Goal: Information Seeking & Learning: Find specific fact

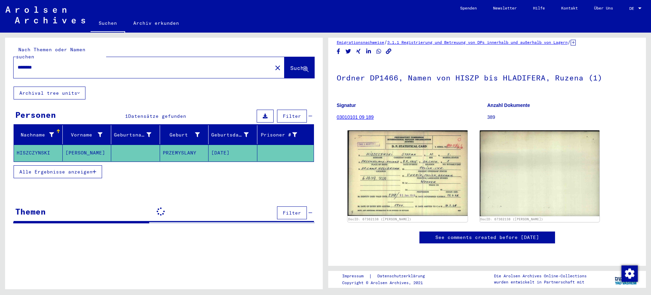
scroll to position [42, 0]
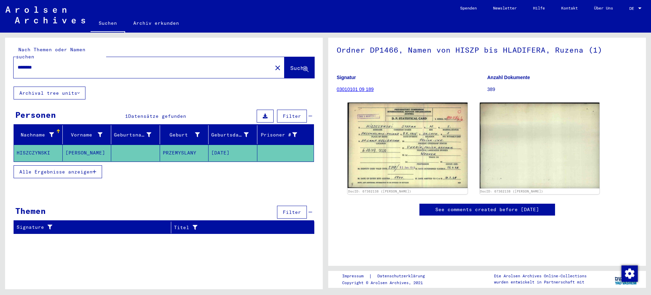
drag, startPoint x: 128, startPoint y: 61, endPoint x: 0, endPoint y: 67, distance: 128.4
click at [0, 67] on div "Nach Themen oder Namen suchen ******** close Suche Archival tree units Personen…" at bounding box center [163, 161] width 326 height 256
paste input "***"
click at [289, 66] on button "Suche" at bounding box center [300, 67] width 30 height 21
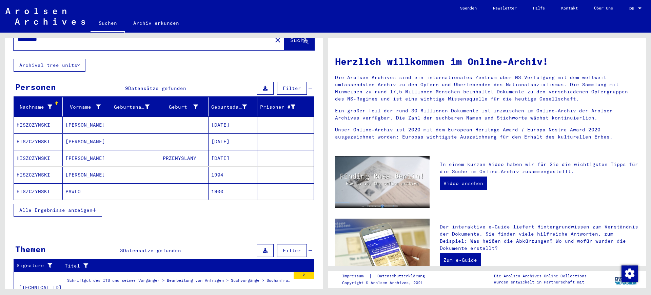
scroll to position [42, 0]
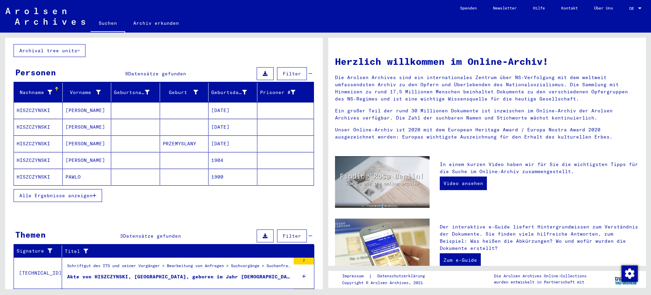
click at [111, 139] on mat-cell at bounding box center [135, 143] width 49 height 16
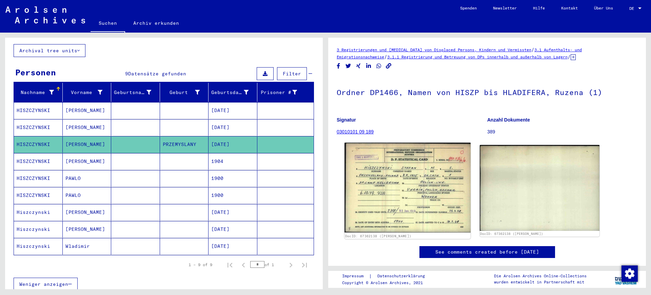
click at [420, 183] on img at bounding box center [408, 187] width 126 height 90
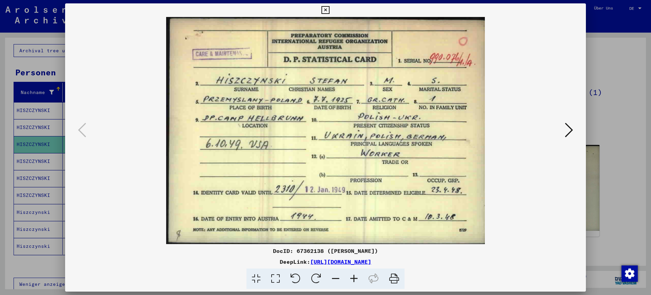
click at [560, 128] on img at bounding box center [325, 130] width 475 height 227
click at [575, 128] on div at bounding box center [325, 130] width 521 height 227
click at [566, 128] on icon at bounding box center [569, 130] width 8 height 16
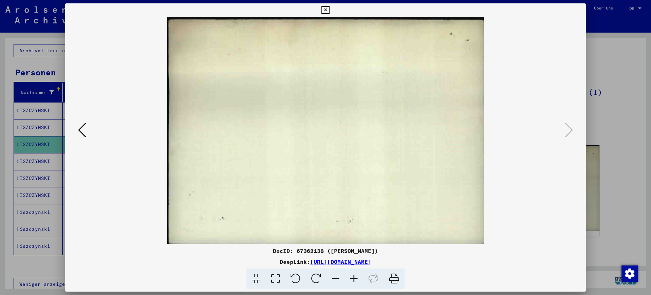
click at [608, 138] on div at bounding box center [325, 147] width 651 height 295
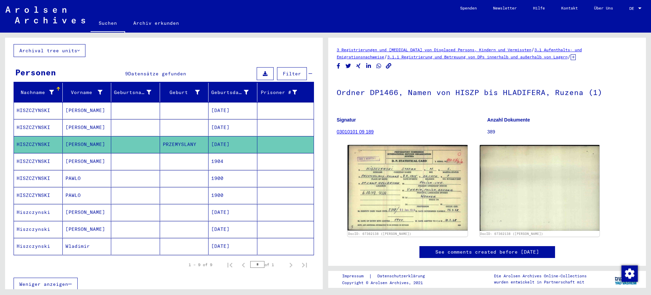
click at [136, 170] on mat-cell at bounding box center [135, 178] width 49 height 17
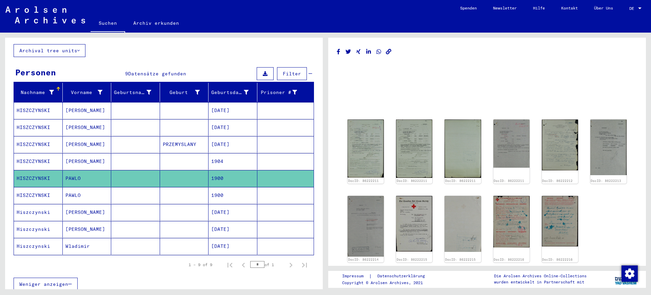
click at [137, 153] on mat-cell at bounding box center [135, 161] width 49 height 17
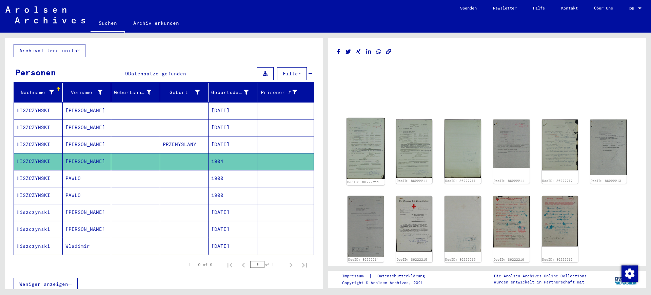
click at [376, 143] on img at bounding box center [366, 148] width 38 height 61
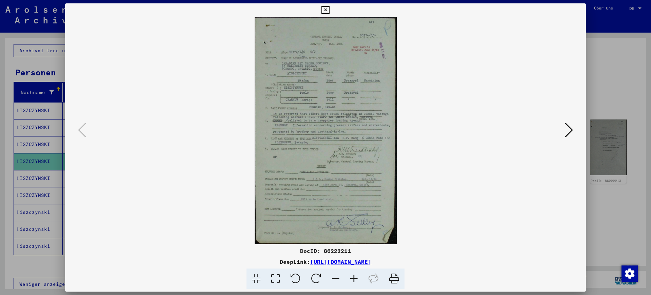
click at [350, 276] on icon at bounding box center [354, 278] width 18 height 21
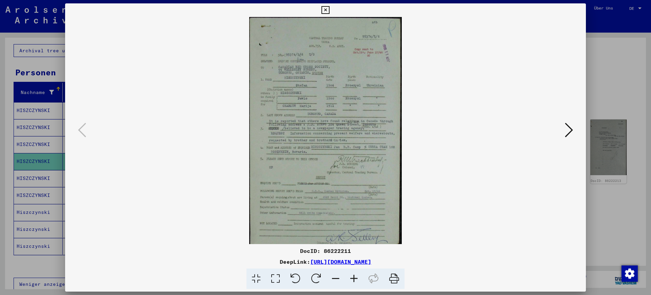
click at [351, 277] on icon at bounding box center [354, 278] width 18 height 21
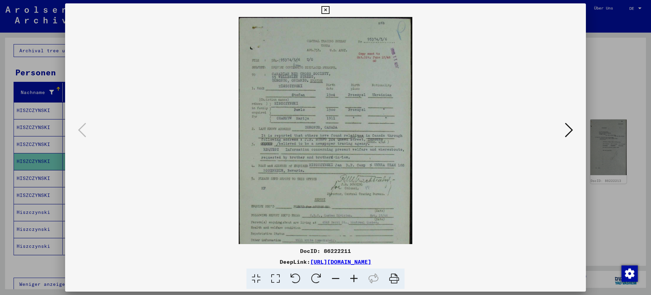
click at [351, 277] on icon at bounding box center [354, 278] width 18 height 21
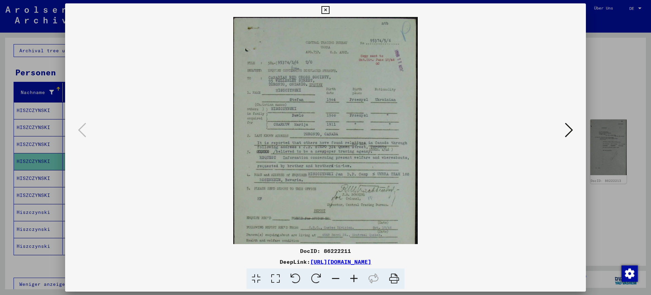
click at [351, 277] on icon at bounding box center [354, 278] width 18 height 21
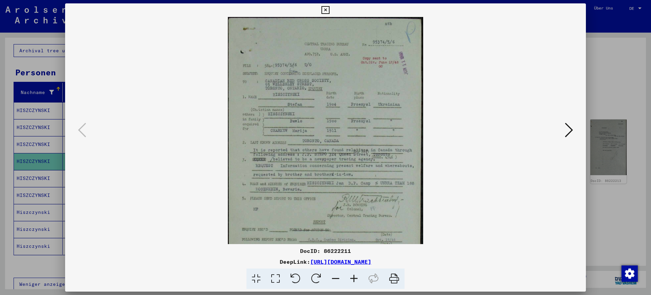
click at [351, 277] on icon at bounding box center [354, 278] width 18 height 21
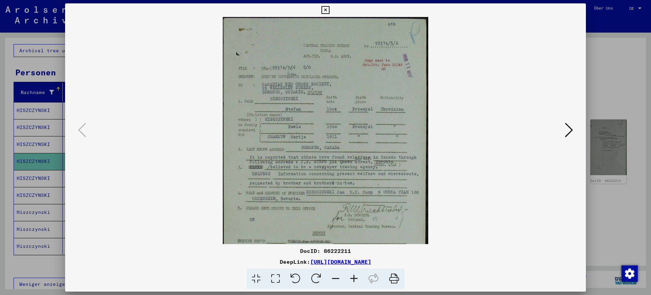
click at [351, 277] on icon at bounding box center [354, 278] width 18 height 21
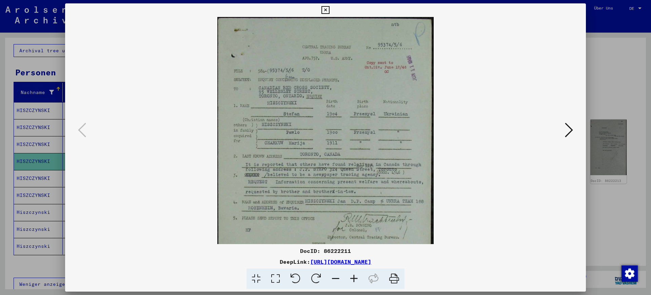
click at [351, 277] on icon at bounding box center [354, 278] width 18 height 21
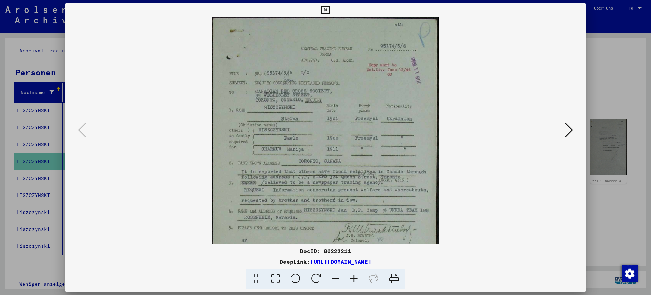
click at [351, 277] on icon at bounding box center [354, 278] width 18 height 21
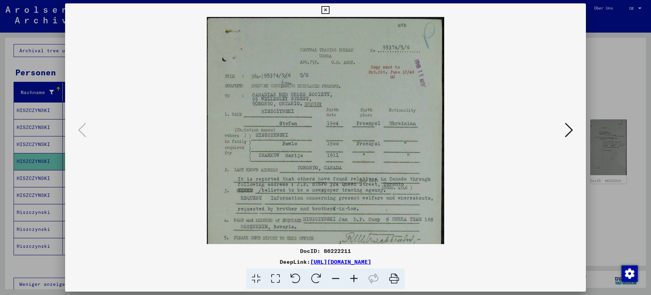
click at [351, 277] on icon at bounding box center [354, 278] width 18 height 21
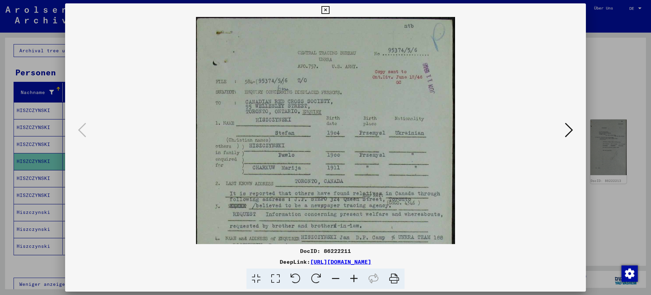
click at [351, 277] on icon at bounding box center [354, 278] width 18 height 21
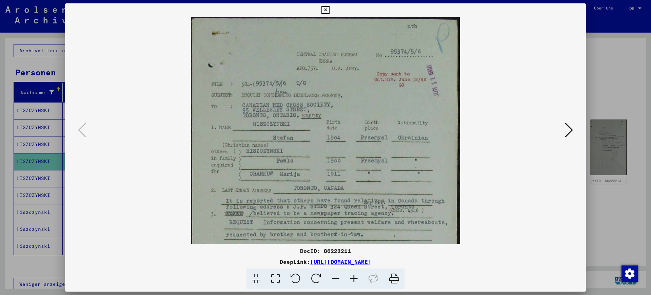
click at [351, 277] on icon at bounding box center [354, 278] width 18 height 21
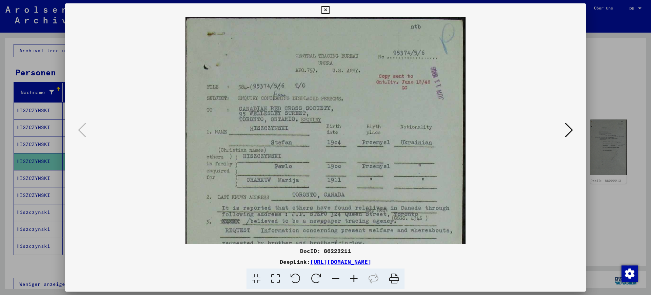
click at [351, 277] on icon at bounding box center [354, 278] width 18 height 21
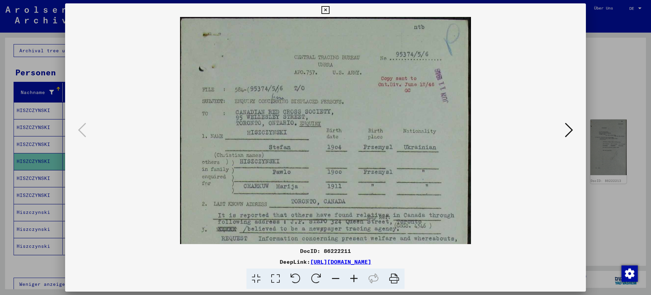
click at [351, 277] on icon at bounding box center [354, 278] width 18 height 21
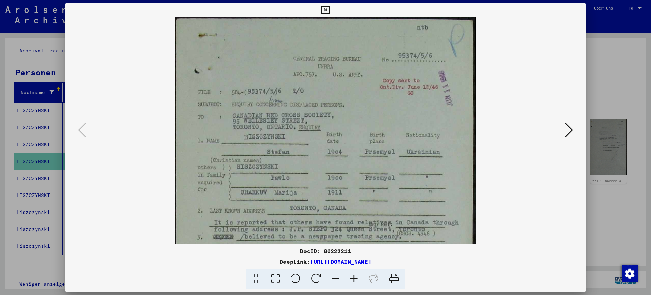
click at [351, 277] on icon at bounding box center [354, 278] width 18 height 21
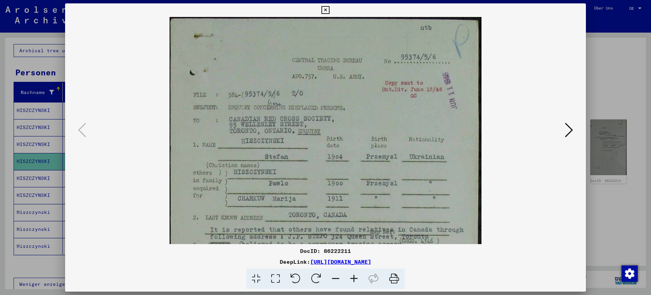
click at [352, 277] on icon at bounding box center [354, 278] width 18 height 21
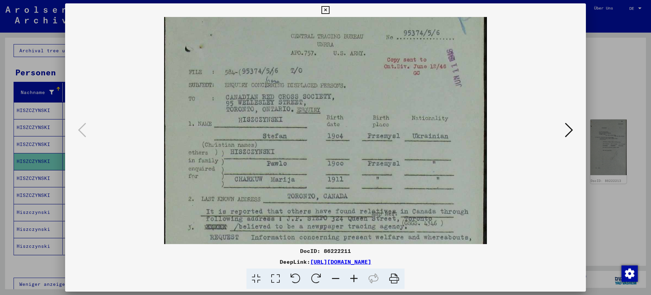
drag, startPoint x: 365, startPoint y: 199, endPoint x: 362, endPoint y: 177, distance: 22.6
click at [362, 177] on img at bounding box center [325, 249] width 323 height 515
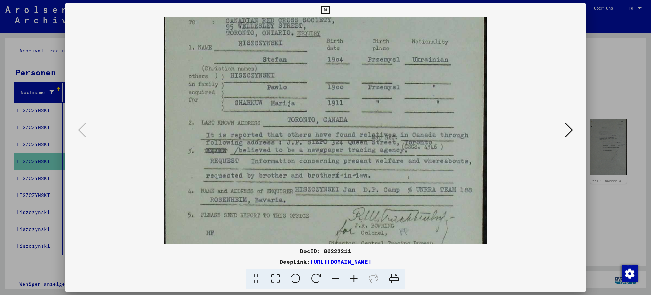
drag, startPoint x: 398, startPoint y: 184, endPoint x: 397, endPoint y: 102, distance: 81.7
click at [397, 103] on img at bounding box center [325, 172] width 323 height 515
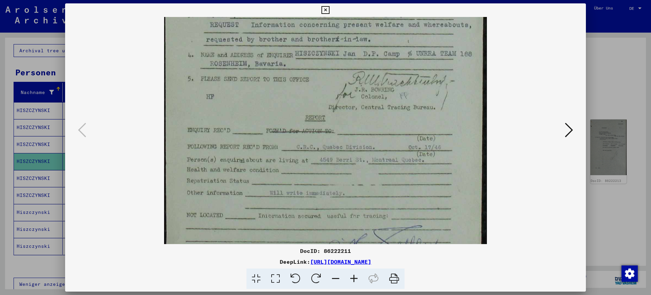
drag, startPoint x: 395, startPoint y: 150, endPoint x: 400, endPoint y: 15, distance: 135.7
click at [400, 15] on div "DocID: 86222211 DeepLink: [URL][DOMAIN_NAME]" at bounding box center [325, 146] width 521 height 286
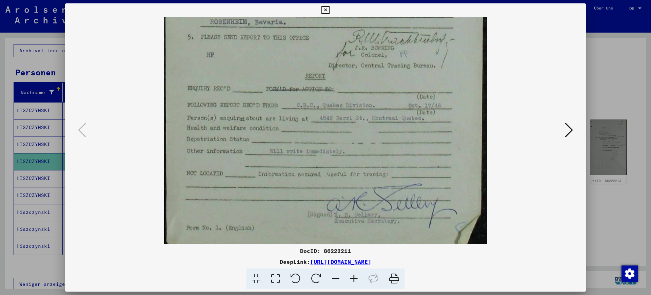
scroll to position [288, 0]
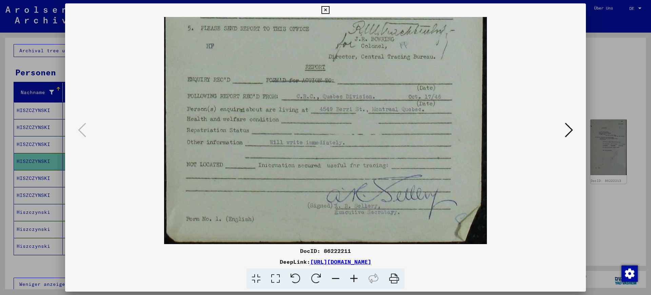
drag, startPoint x: 417, startPoint y: 85, endPoint x: 414, endPoint y: 65, distance: 20.5
click at [614, 191] on div at bounding box center [325, 147] width 651 height 295
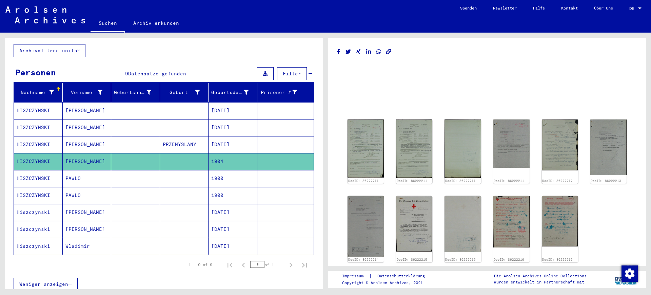
click at [152, 176] on mat-cell at bounding box center [135, 178] width 49 height 17
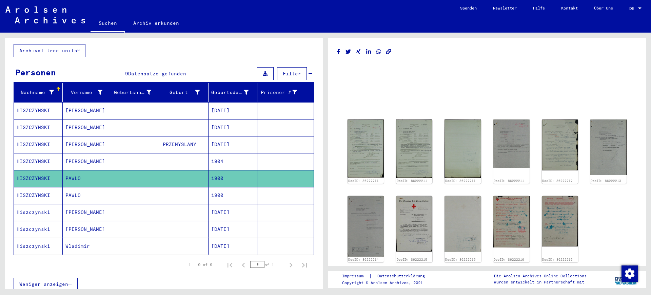
click at [169, 187] on mat-cell at bounding box center [184, 195] width 49 height 17
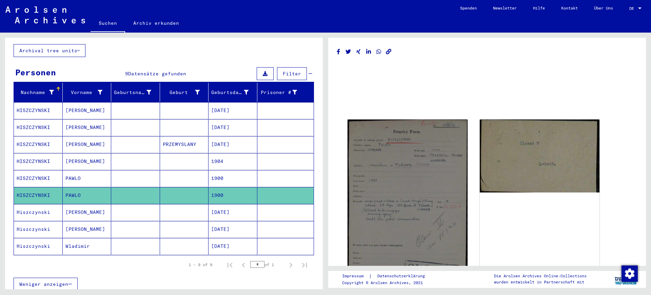
click at [169, 174] on mat-cell at bounding box center [184, 178] width 49 height 17
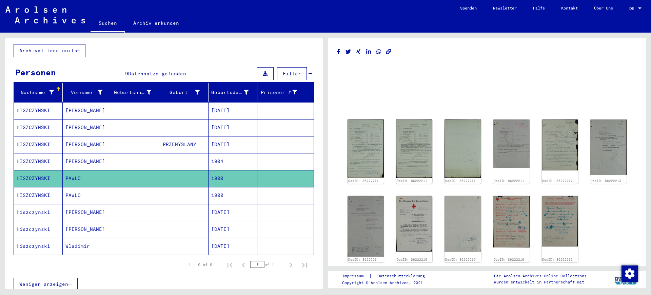
click at [121, 204] on mat-cell at bounding box center [135, 212] width 49 height 17
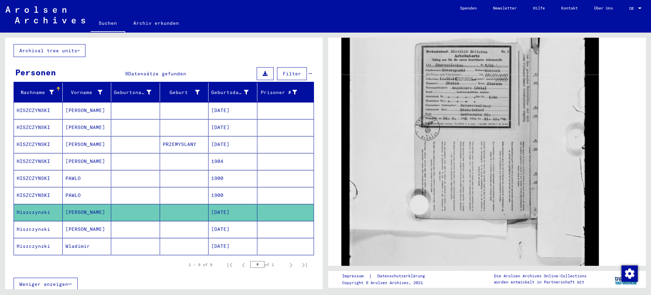
scroll to position [127, 0]
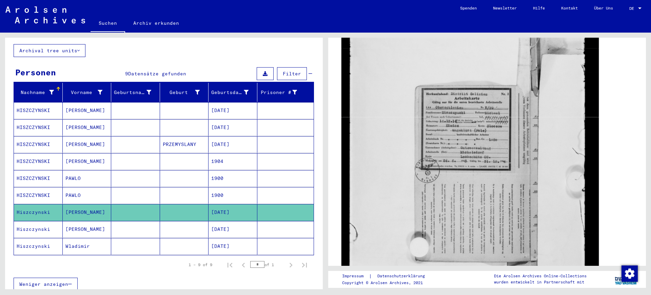
click at [449, 139] on img at bounding box center [469, 179] width 257 height 341
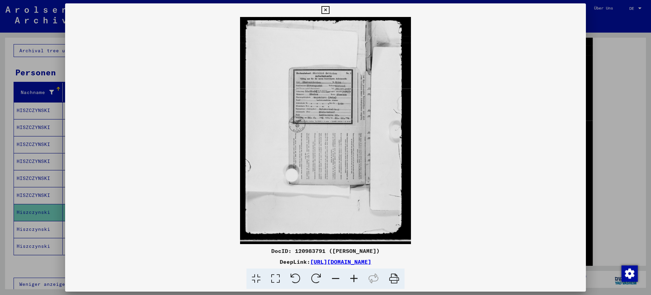
click at [352, 276] on icon at bounding box center [354, 278] width 18 height 21
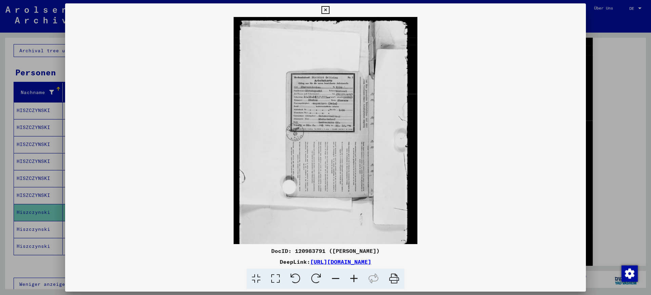
click at [352, 276] on icon at bounding box center [354, 278] width 18 height 21
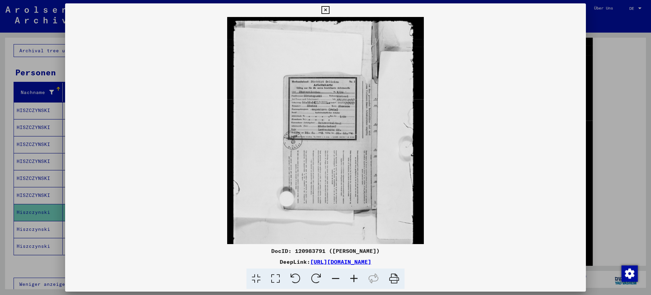
click at [353, 276] on icon at bounding box center [354, 278] width 18 height 21
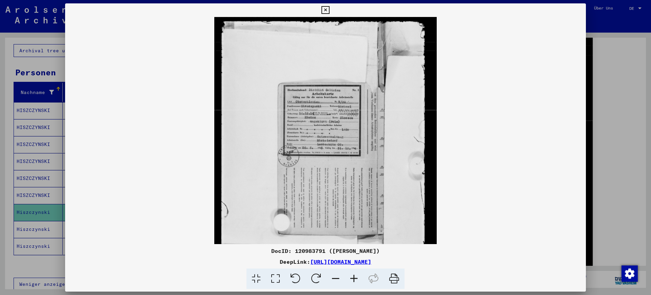
click at [353, 276] on icon at bounding box center [354, 278] width 18 height 21
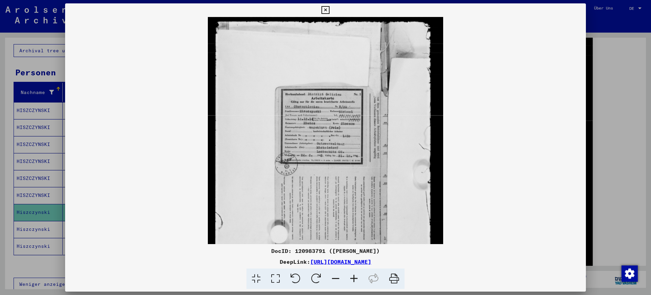
click at [353, 276] on icon at bounding box center [354, 278] width 18 height 21
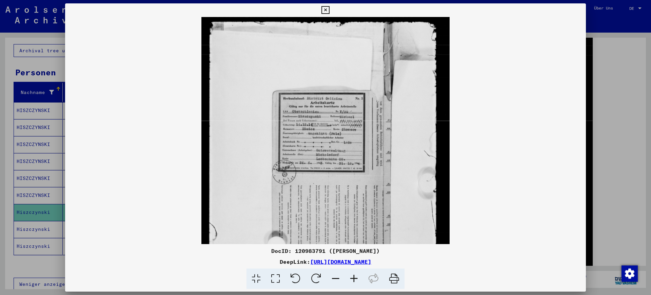
click at [353, 276] on icon at bounding box center [354, 278] width 18 height 21
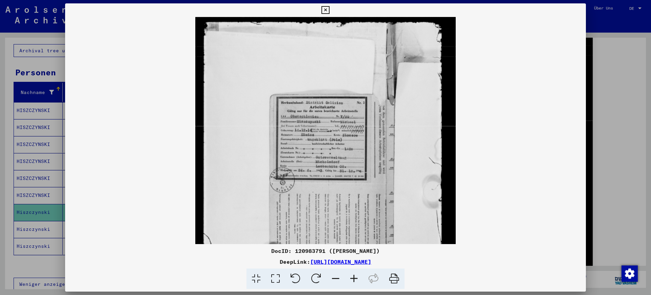
click at [353, 276] on icon at bounding box center [354, 278] width 18 height 21
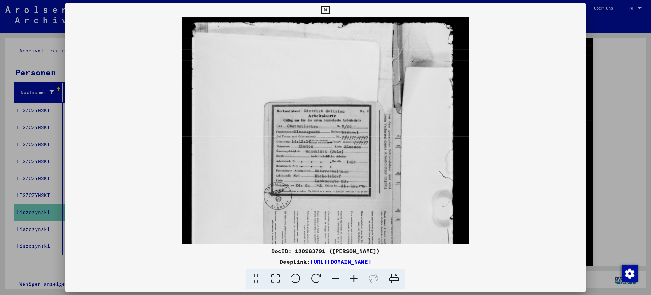
click at [353, 276] on icon at bounding box center [354, 278] width 18 height 21
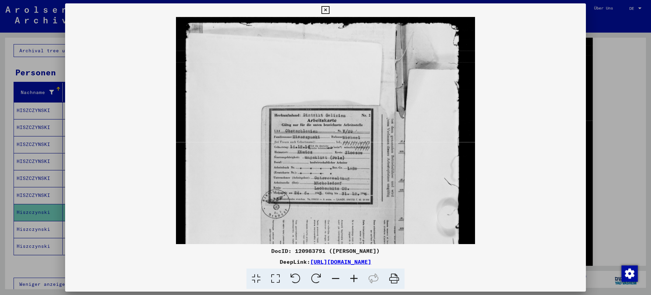
click at [353, 276] on icon at bounding box center [354, 278] width 18 height 21
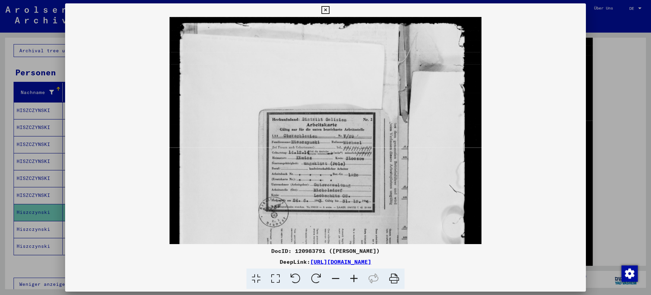
click at [353, 276] on icon at bounding box center [354, 278] width 18 height 21
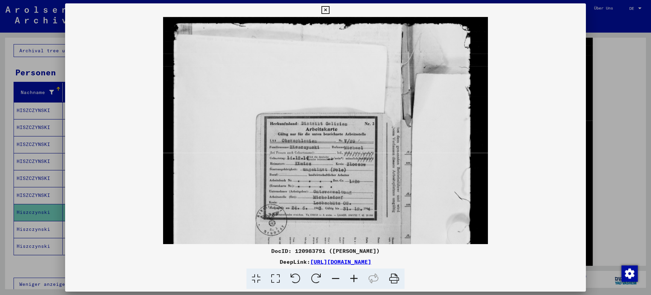
click at [353, 276] on icon at bounding box center [354, 278] width 18 height 21
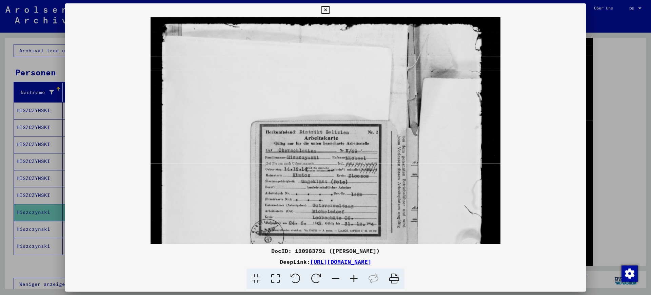
click at [353, 276] on icon at bounding box center [354, 278] width 18 height 21
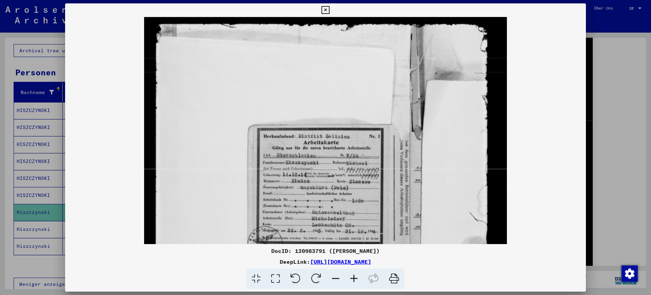
click at [353, 276] on icon at bounding box center [354, 278] width 18 height 21
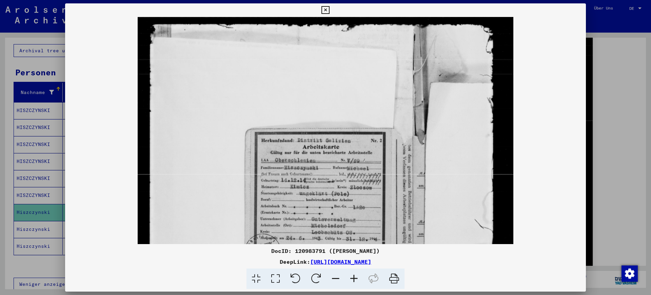
click at [353, 276] on icon at bounding box center [354, 278] width 18 height 21
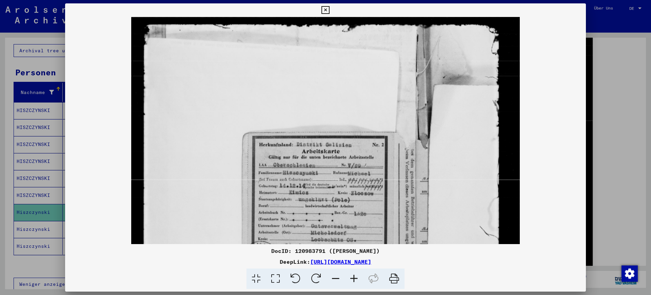
click at [353, 276] on icon at bounding box center [354, 278] width 18 height 21
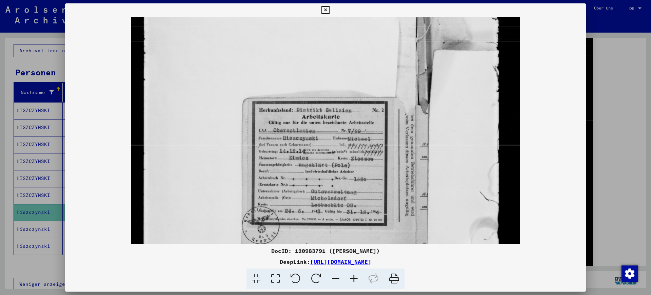
scroll to position [50, 0]
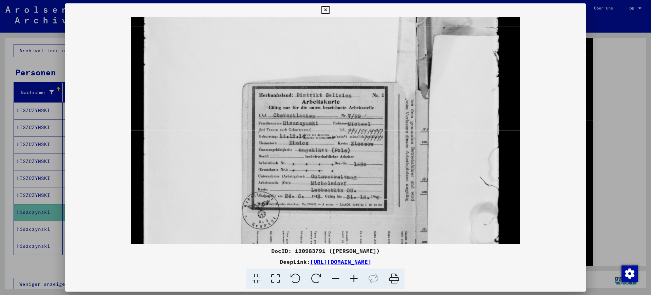
drag, startPoint x: 363, startPoint y: 218, endPoint x: 358, endPoint y: 169, distance: 49.7
click at [358, 169] on img at bounding box center [325, 224] width 389 height 515
click at [606, 177] on div at bounding box center [325, 147] width 651 height 295
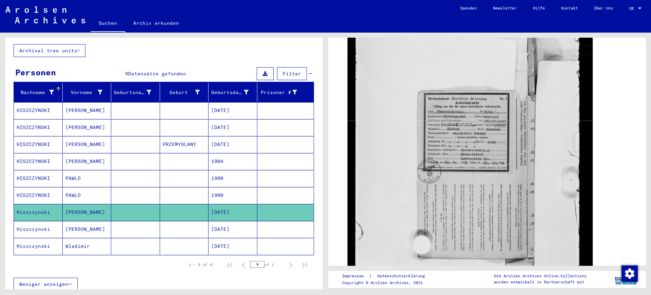
click at [155, 221] on mat-cell at bounding box center [135, 229] width 49 height 17
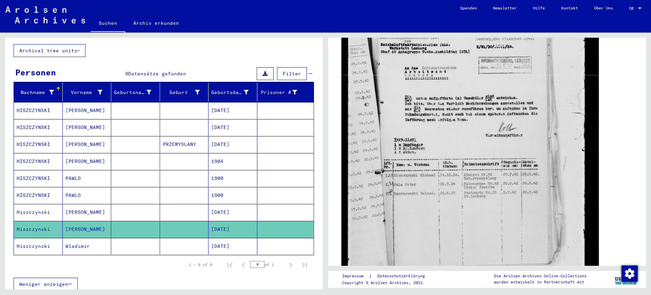
scroll to position [212, 0]
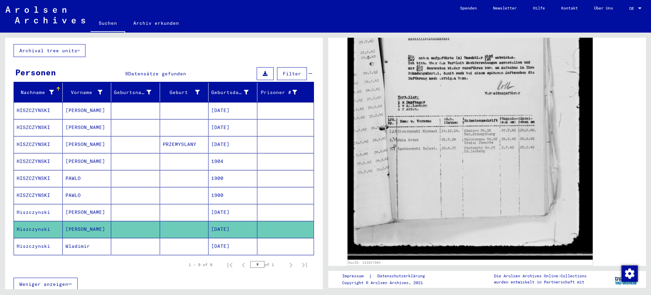
click at [231, 238] on mat-cell "[DATE]" at bounding box center [233, 246] width 49 height 17
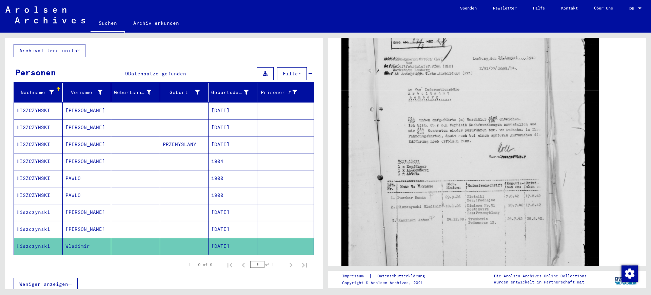
scroll to position [170, 0]
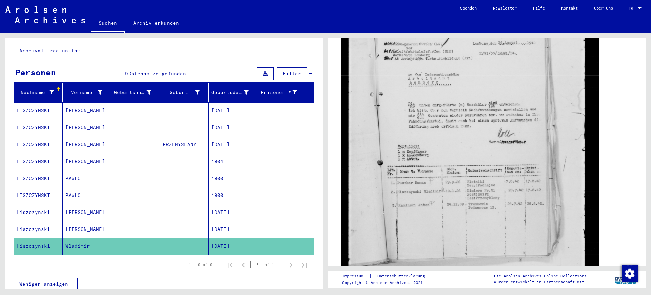
click at [419, 150] on img at bounding box center [469, 138] width 257 height 343
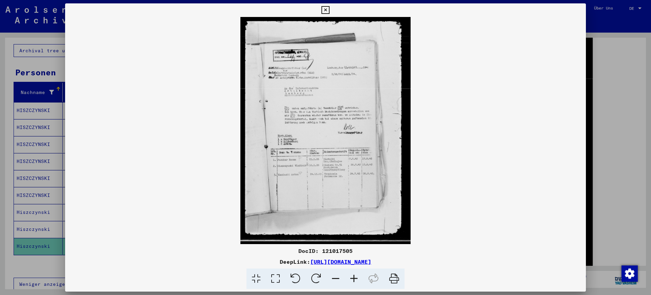
click at [357, 271] on icon at bounding box center [354, 278] width 18 height 21
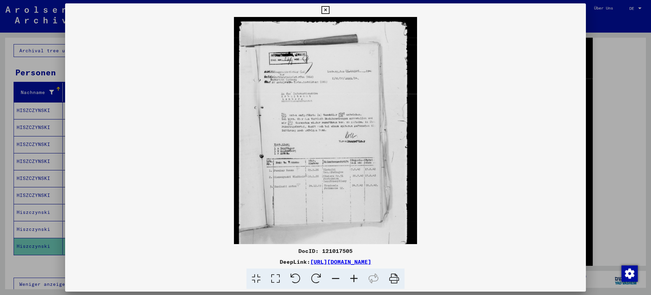
click at [357, 270] on icon at bounding box center [354, 278] width 18 height 21
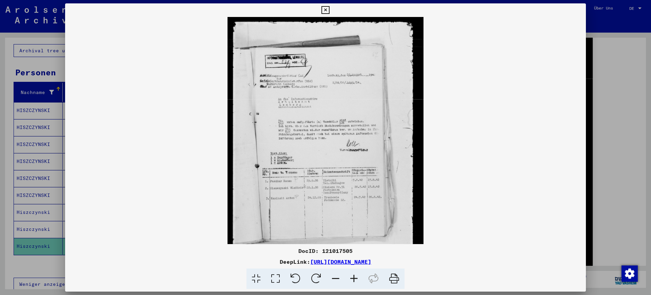
click at [357, 271] on icon at bounding box center [354, 278] width 18 height 21
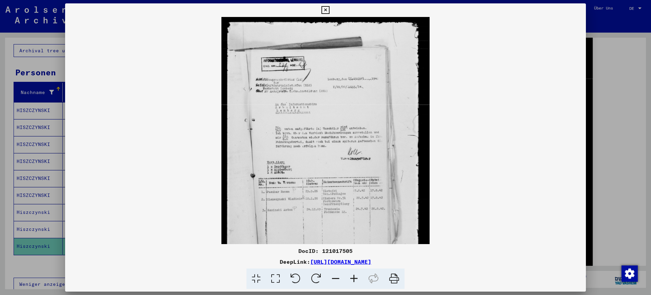
click at [357, 271] on icon at bounding box center [354, 278] width 18 height 21
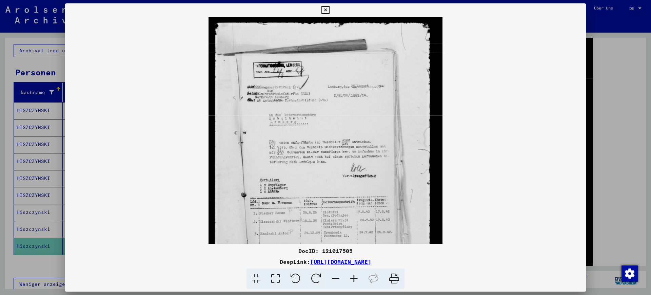
click at [357, 271] on icon at bounding box center [354, 278] width 18 height 21
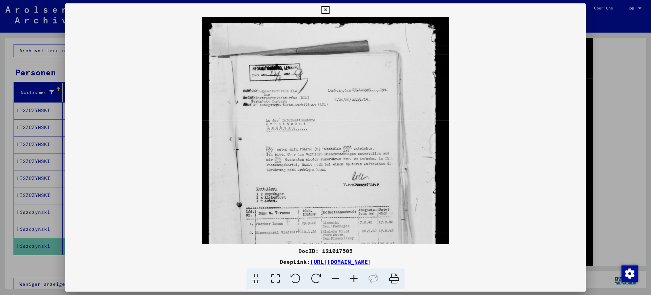
click at [357, 271] on icon at bounding box center [354, 278] width 18 height 21
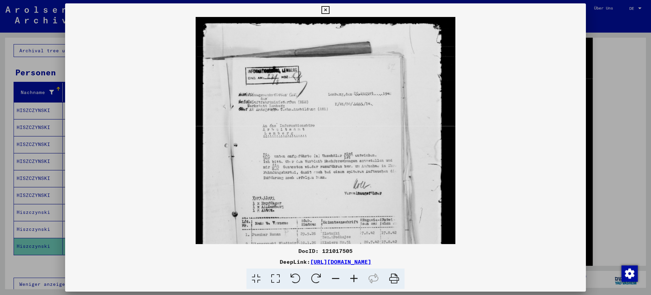
click at [357, 271] on icon at bounding box center [354, 278] width 18 height 21
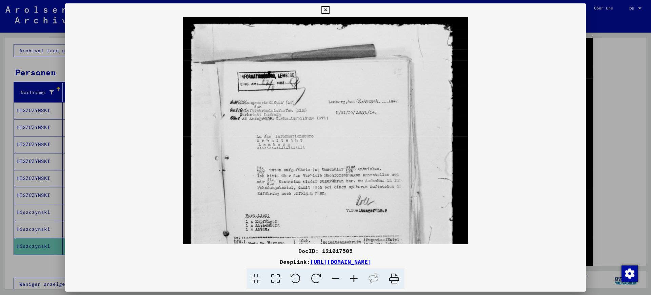
click at [357, 271] on icon at bounding box center [354, 278] width 18 height 21
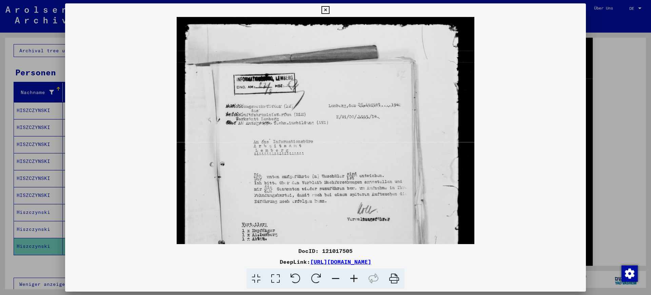
click at [357, 271] on icon at bounding box center [354, 278] width 18 height 21
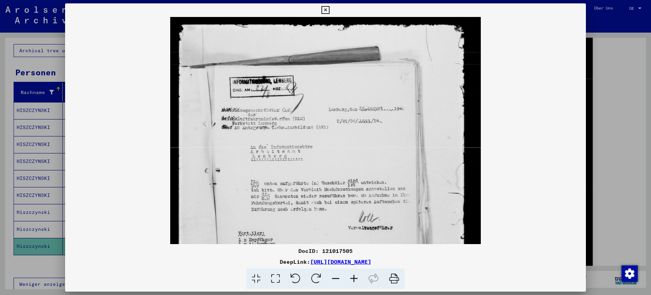
click at [357, 271] on icon at bounding box center [354, 278] width 18 height 21
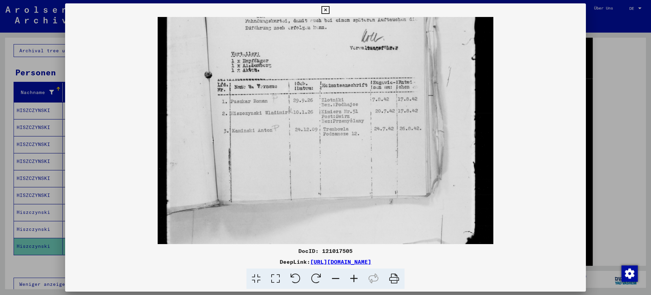
drag, startPoint x: 365, startPoint y: 218, endPoint x: 337, endPoint y: 36, distance: 184.2
click at [345, 22] on img at bounding box center [326, 43] width 336 height 447
click at [582, 125] on div at bounding box center [325, 130] width 521 height 227
click at [611, 120] on div at bounding box center [325, 147] width 651 height 295
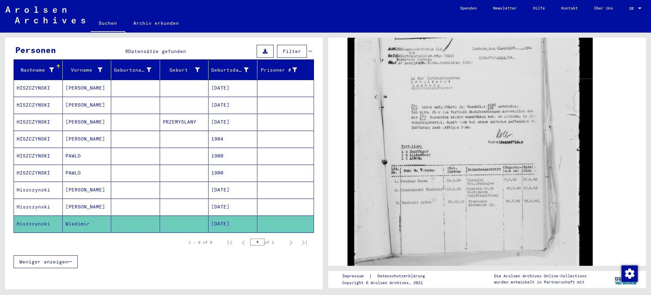
scroll to position [85, 0]
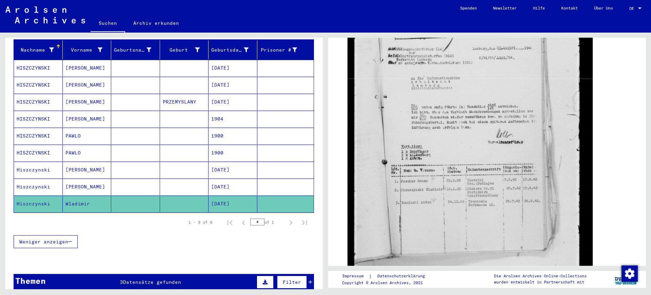
click at [132, 97] on mat-cell at bounding box center [135, 102] width 49 height 17
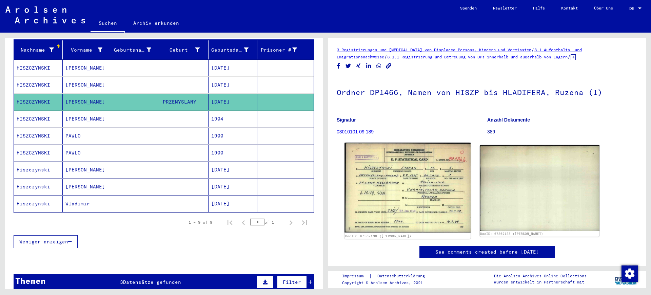
click at [423, 164] on img at bounding box center [408, 187] width 126 height 90
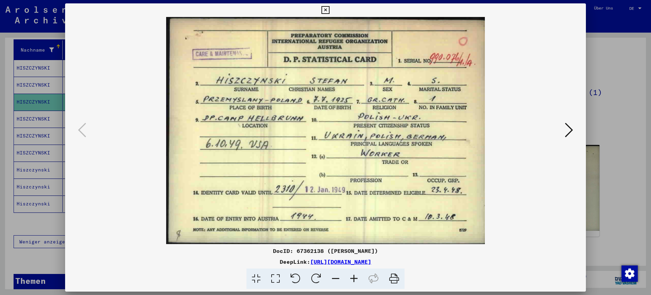
click at [570, 135] on icon at bounding box center [569, 130] width 8 height 16
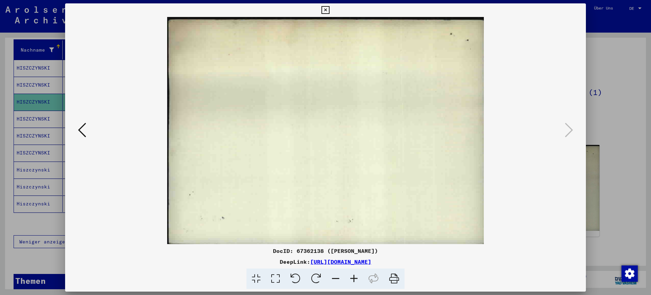
click at [88, 129] on button at bounding box center [82, 130] width 12 height 19
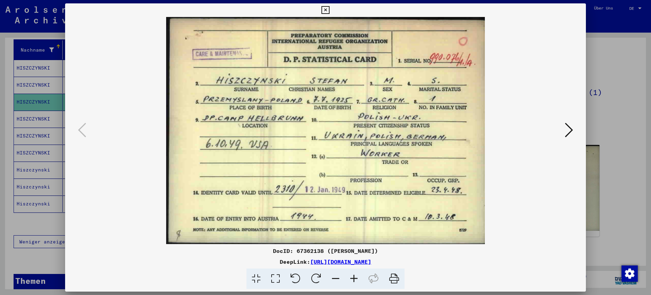
click at [629, 155] on div at bounding box center [325, 147] width 651 height 295
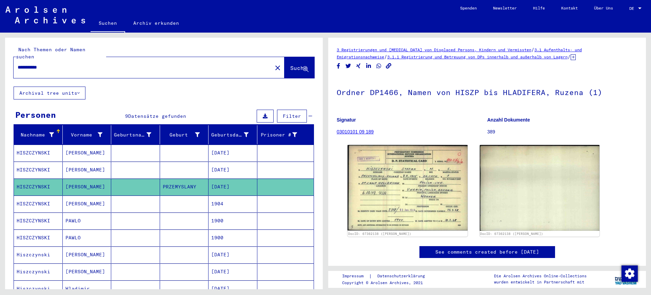
click at [157, 64] on input "**********" at bounding box center [143, 67] width 251 height 7
click at [164, 145] on mat-cell at bounding box center [184, 152] width 49 height 17
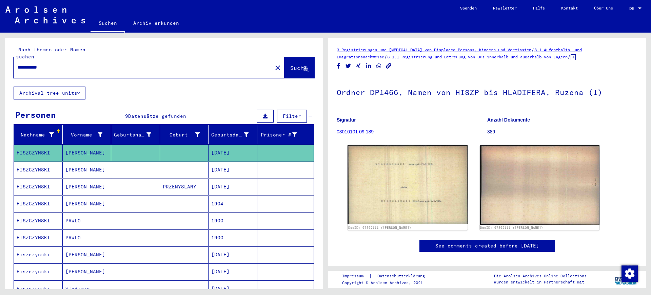
click at [170, 166] on mat-cell at bounding box center [184, 169] width 49 height 17
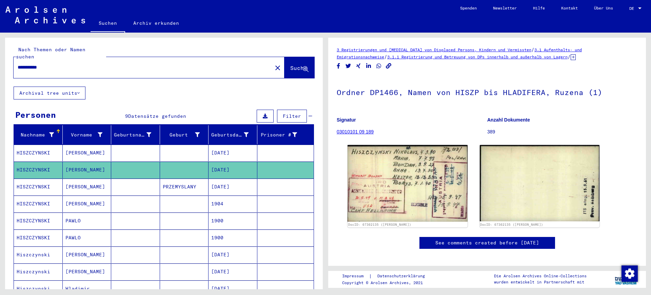
drag, startPoint x: 21, startPoint y: 59, endPoint x: 17, endPoint y: 59, distance: 4.4
click at [17, 60] on div "**********" at bounding box center [141, 67] width 255 height 15
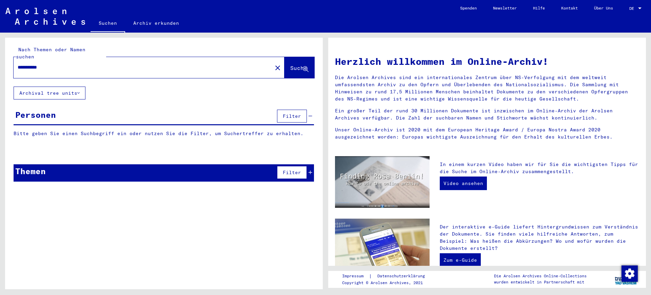
drag, startPoint x: 68, startPoint y: 62, endPoint x: 0, endPoint y: 71, distance: 68.7
click at [0, 71] on div "**********" at bounding box center [163, 161] width 326 height 256
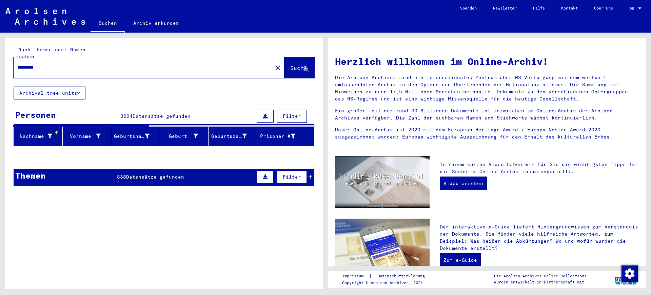
type input "**********"
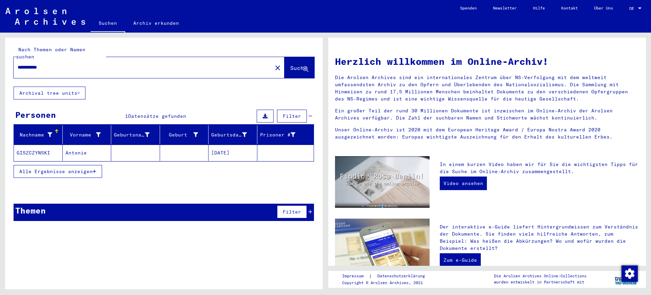
click at [74, 149] on mat-cell "Antonie" at bounding box center [87, 152] width 49 height 16
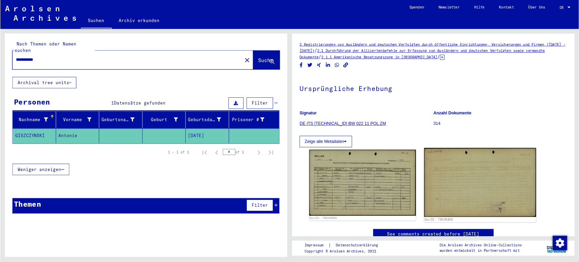
scroll to position [85, 0]
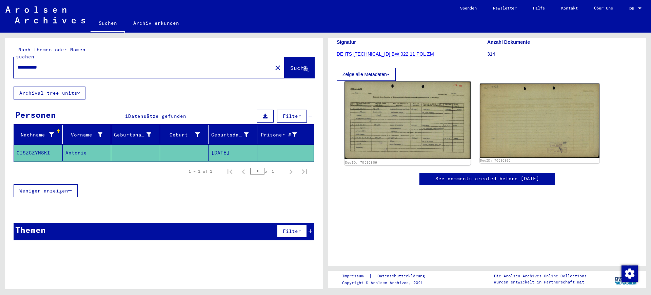
click at [432, 126] on img at bounding box center [408, 120] width 126 height 78
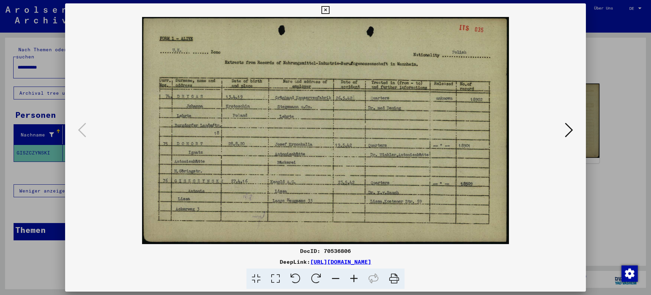
click at [558, 128] on img at bounding box center [325, 130] width 475 height 227
click at [564, 129] on button at bounding box center [569, 130] width 12 height 19
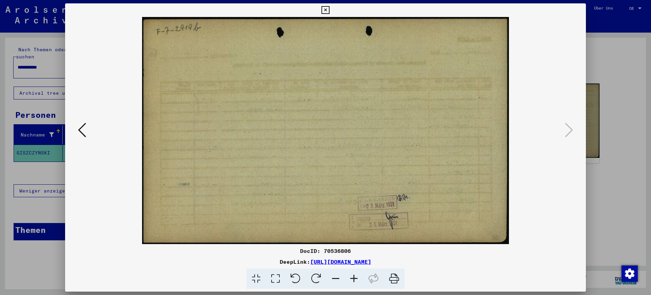
click at [91, 130] on img at bounding box center [325, 130] width 475 height 227
click at [81, 131] on icon at bounding box center [82, 130] width 8 height 16
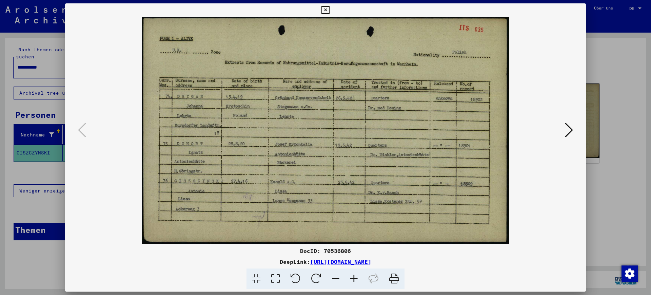
click at [374, 95] on img at bounding box center [325, 130] width 475 height 227
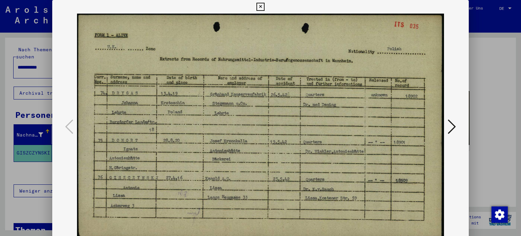
scroll to position [84, 0]
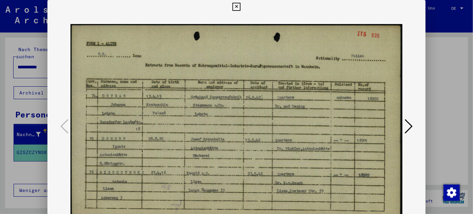
drag, startPoint x: 201, startPoint y: 169, endPoint x: 204, endPoint y: 154, distance: 15.8
click at [204, 154] on img at bounding box center [237, 127] width 333 height 227
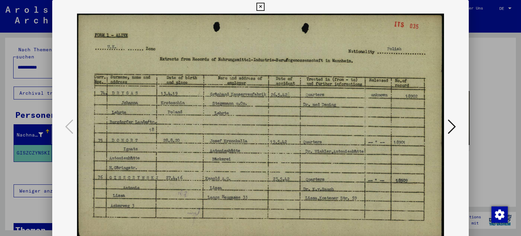
click at [493, 101] on div at bounding box center [260, 118] width 521 height 236
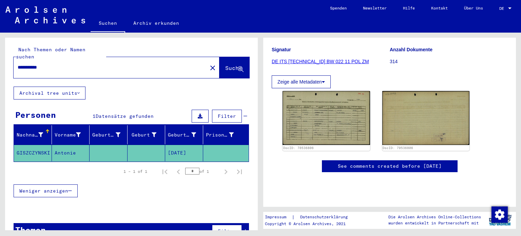
click at [124, 144] on mat-cell at bounding box center [109, 152] width 38 height 17
click at [306, 84] on button "Zeige alle Metadaten" at bounding box center [301, 81] width 59 height 13
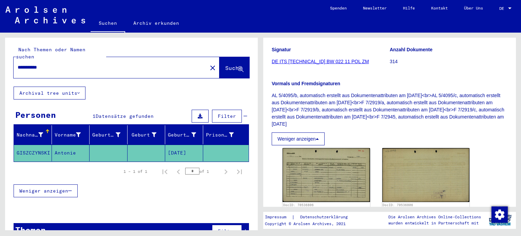
drag, startPoint x: 62, startPoint y: 59, endPoint x: 0, endPoint y: 59, distance: 61.7
click at [0, 59] on div "**********" at bounding box center [130, 131] width 260 height 197
